Goal: Book appointment/travel/reservation

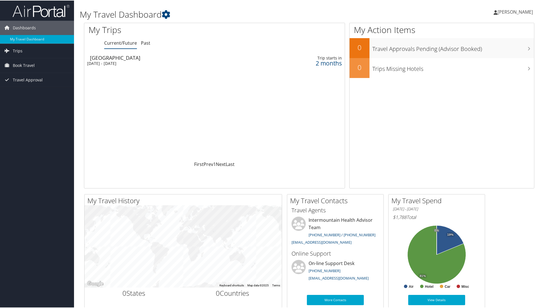
click at [127, 64] on div "[DATE] - [DATE]" at bounding box center [166, 62] width 158 height 5
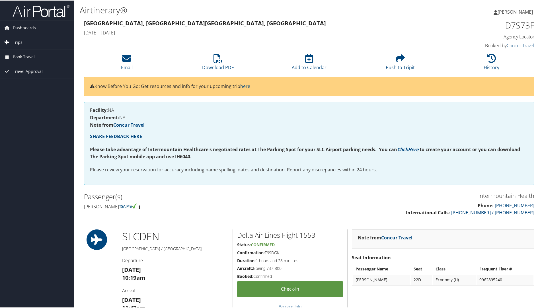
click at [32, 44] on link "Trips" at bounding box center [37, 42] width 74 height 14
click at [35, 83] on link "Book Travel" at bounding box center [37, 82] width 74 height 14
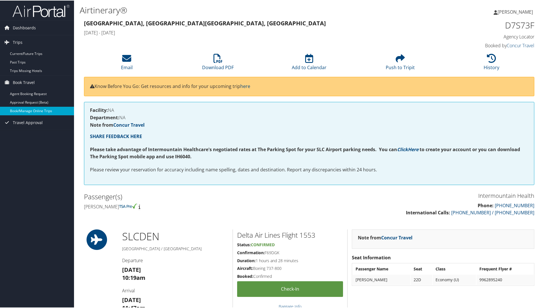
click at [44, 110] on link "Book/Manage Online Trips" at bounding box center [37, 110] width 74 height 9
